Goal: Task Accomplishment & Management: Use online tool/utility

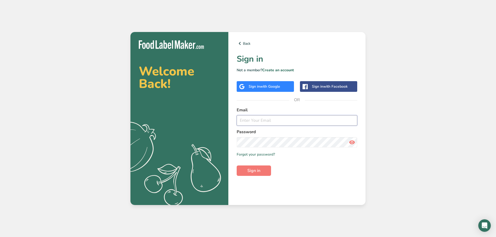
click at [270, 121] on input "email" at bounding box center [297, 120] width 121 height 10
type input "[PERSON_NAME][EMAIL_ADDRESS][DOMAIN_NAME]"
click at [258, 167] on button "Sign in" at bounding box center [254, 171] width 34 height 10
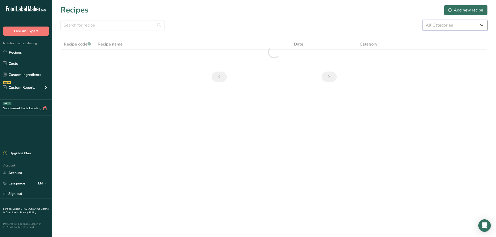
click at [430, 26] on select "All Categories 1.4 oz Mini Cookie 2.75 oz Cookies 3 oz Cookies (2025) 5 oz Cook…" at bounding box center [454, 25] width 65 height 10
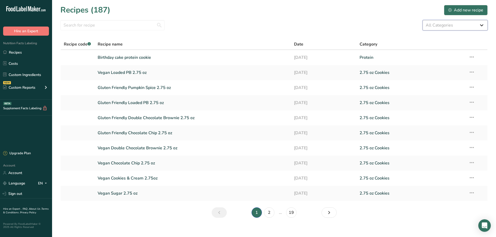
select select "2463"
click at [422, 20] on select "All Categories 1.4 oz Mini Cookie 2.75 oz Cookies 3 oz Cookies (2025) 5 oz Cook…" at bounding box center [454, 25] width 65 height 10
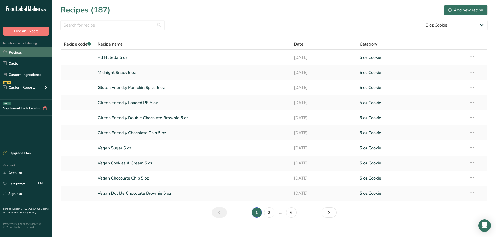
click at [23, 51] on link "Recipes" at bounding box center [26, 52] width 52 height 10
click at [24, 53] on link "Recipes" at bounding box center [26, 52] width 52 height 10
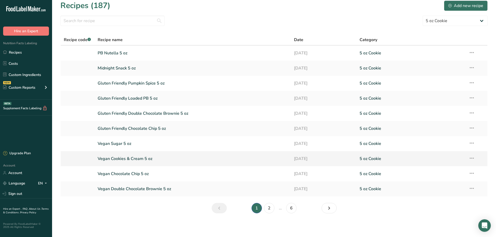
scroll to position [6, 0]
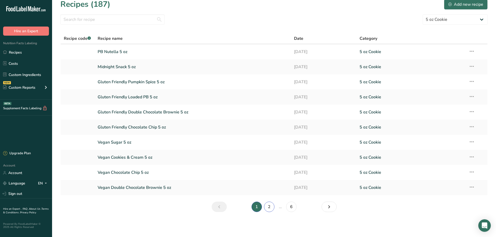
click at [271, 205] on link "2" at bounding box center [269, 207] width 10 height 10
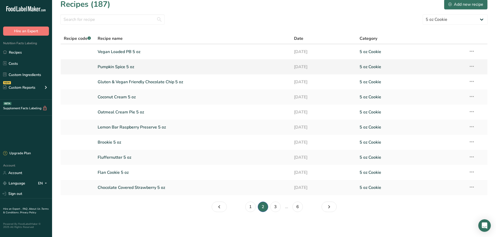
click at [151, 70] on link "Pumpkin Spice 5 oz" at bounding box center [193, 66] width 190 height 11
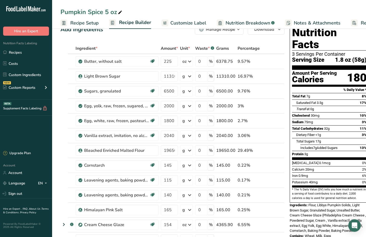
scroll to position [52, 0]
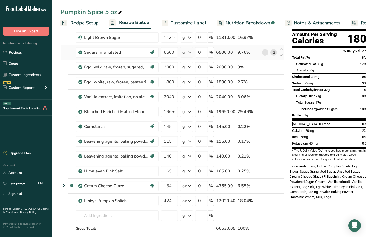
drag, startPoint x: 209, startPoint y: 6, endPoint x: 205, endPoint y: 46, distance: 40.5
click at [209, 6] on div "Pumpkin Spice 5 oz Recipe Setup Recipe Builder Customize Label Nutrition Breakd…" at bounding box center [209, 14] width 314 height 29
